Goal: Task Accomplishment & Management: Use online tool/utility

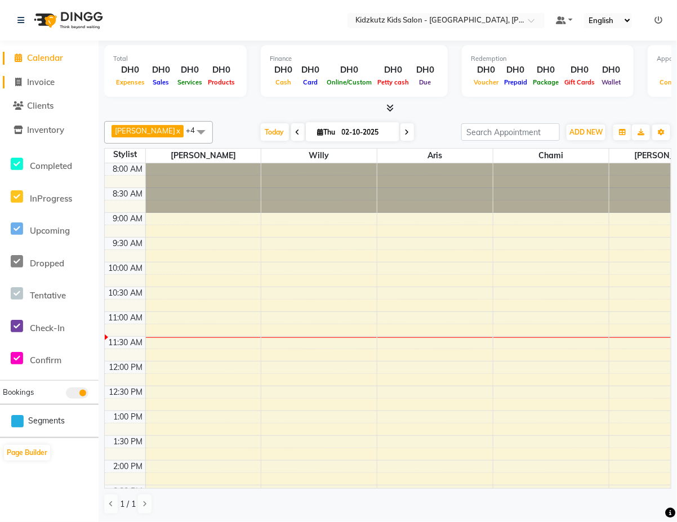
click at [60, 86] on link "Invoice" at bounding box center [49, 82] width 93 height 13
select select "service"
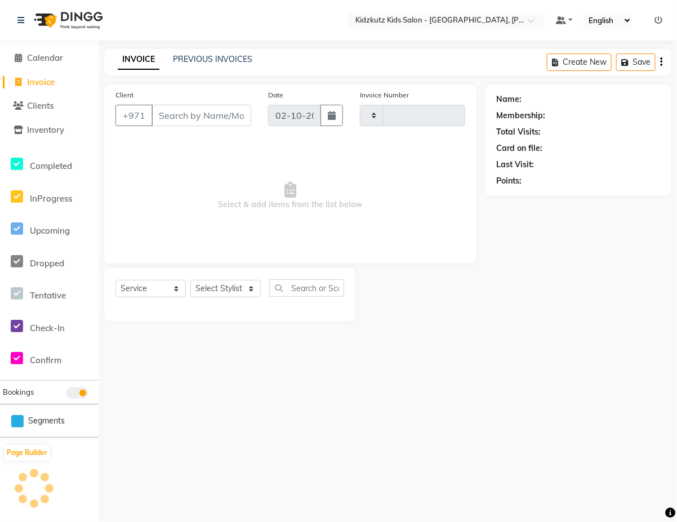
type input "0819"
select select "8554"
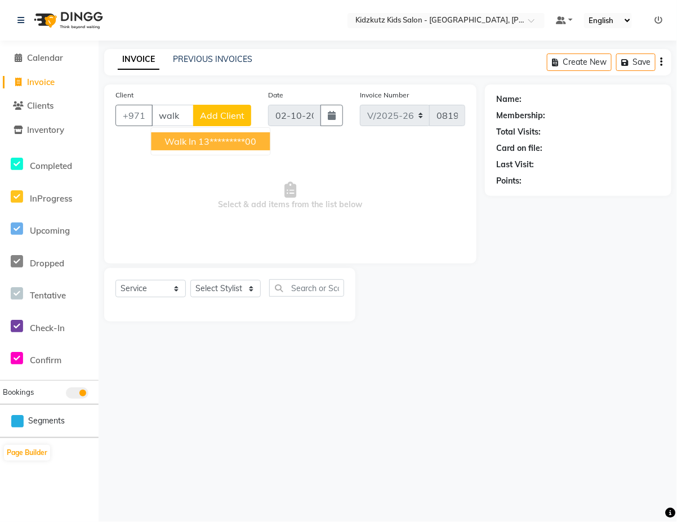
click at [202, 148] on button "Walk In 13*********00" at bounding box center [211, 141] width 119 height 18
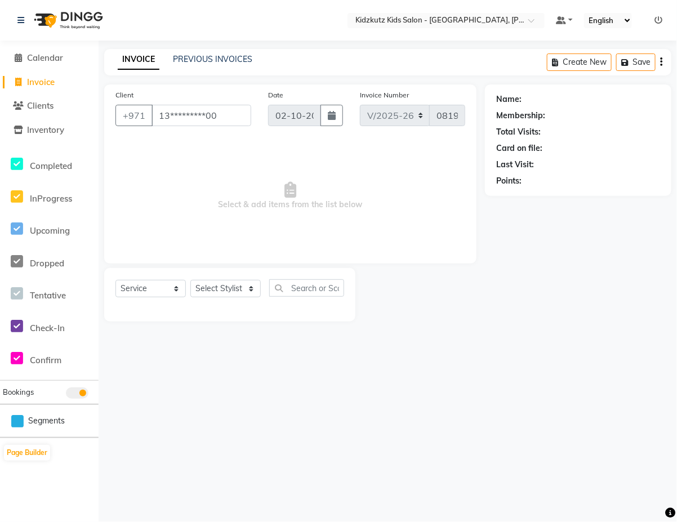
type input "13*********00"
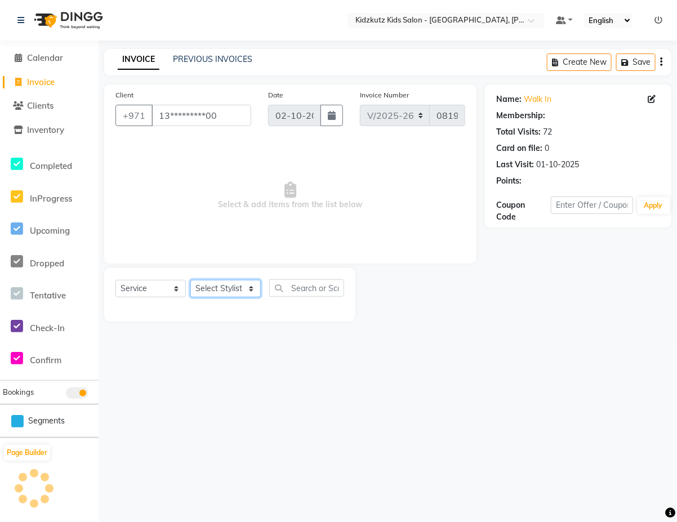
click at [234, 293] on select "Select Stylist Aris Barber6 Chami Mr. Marwan Sales [PERSON_NAME] [PERSON_NAME]" at bounding box center [225, 288] width 70 height 17
select select "84878"
click at [190, 280] on select "Select Stylist Aris Barber6 Chami Mr. Marwan Sales [PERSON_NAME] [PERSON_NAME]" at bounding box center [225, 288] width 70 height 17
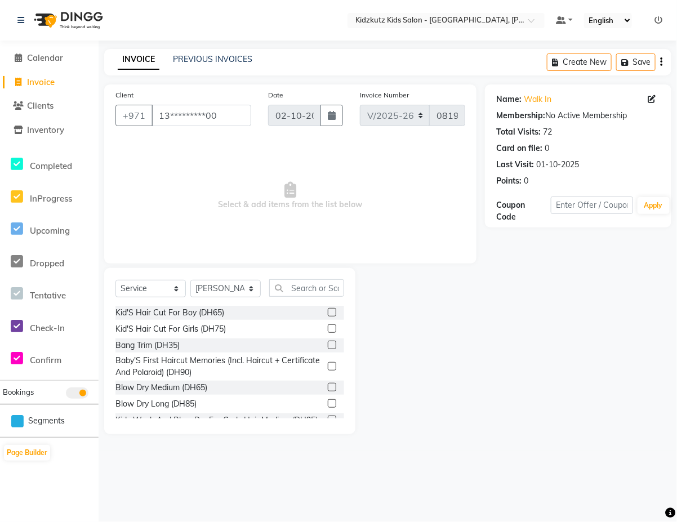
click at [328, 312] on label at bounding box center [332, 312] width 8 height 8
click at [328, 312] on input "checkbox" at bounding box center [331, 312] width 7 height 7
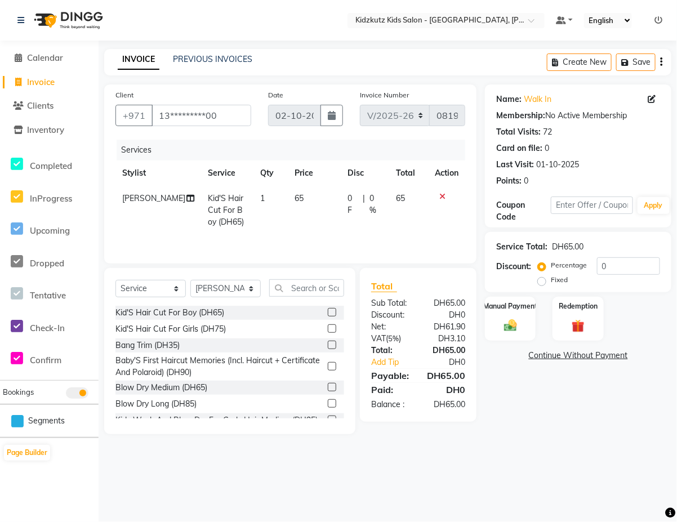
click at [328, 313] on label at bounding box center [332, 312] width 8 height 8
click at [328, 313] on input "checkbox" at bounding box center [331, 312] width 7 height 7
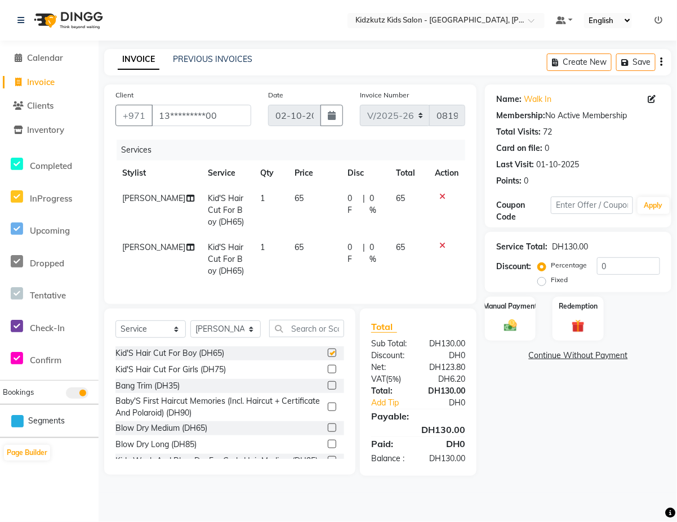
checkbox input "false"
click at [517, 323] on img at bounding box center [511, 326] width 22 height 16
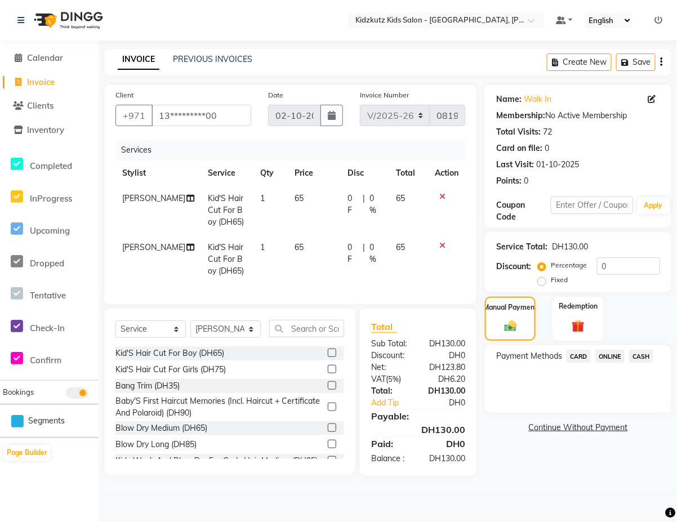
click at [578, 355] on span "CARD" at bounding box center [579, 356] width 24 height 13
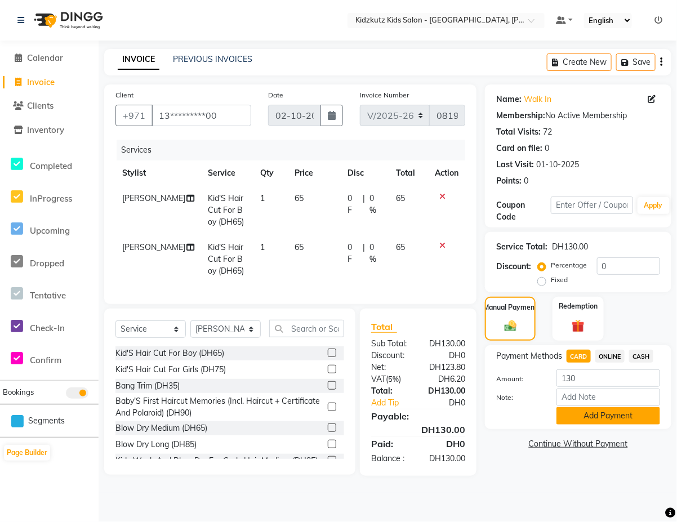
click at [602, 415] on button "Add Payment" at bounding box center [609, 415] width 104 height 17
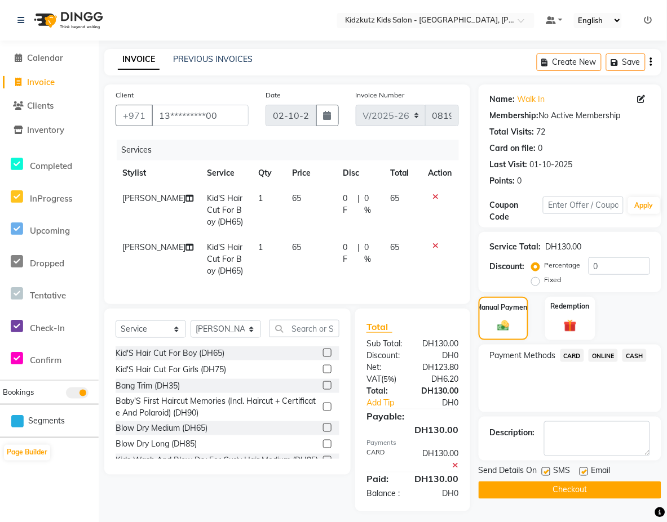
click at [570, 356] on span "CARD" at bounding box center [572, 355] width 24 height 13
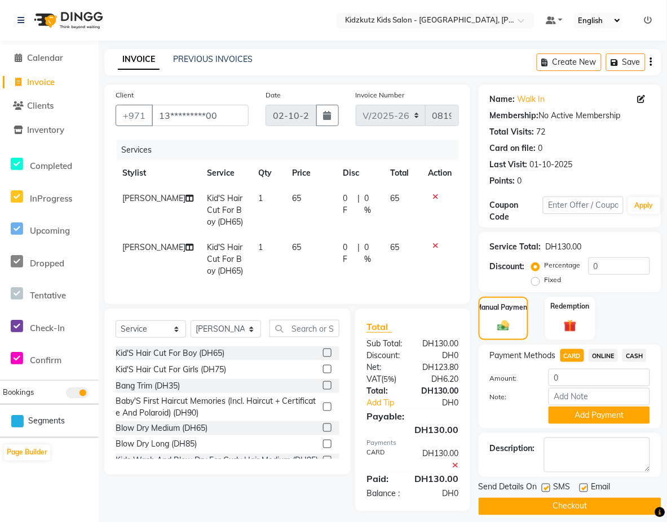
click at [554, 508] on button "Checkout" at bounding box center [569, 506] width 183 height 17
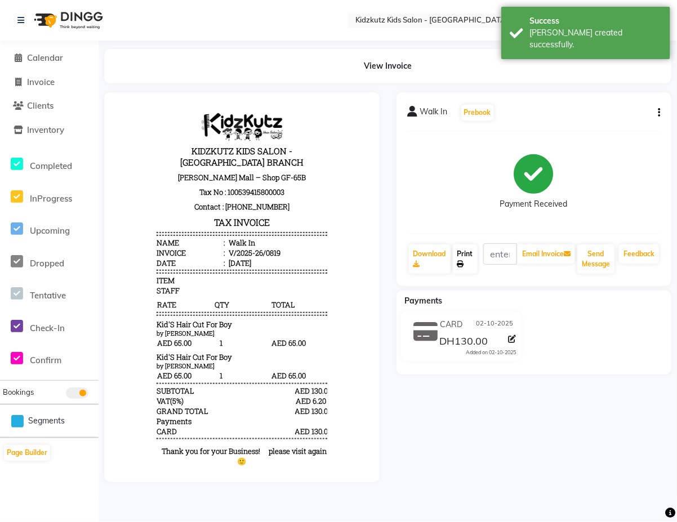
click at [473, 265] on link "Print" at bounding box center [465, 259] width 25 height 29
